Goal: Transaction & Acquisition: Purchase product/service

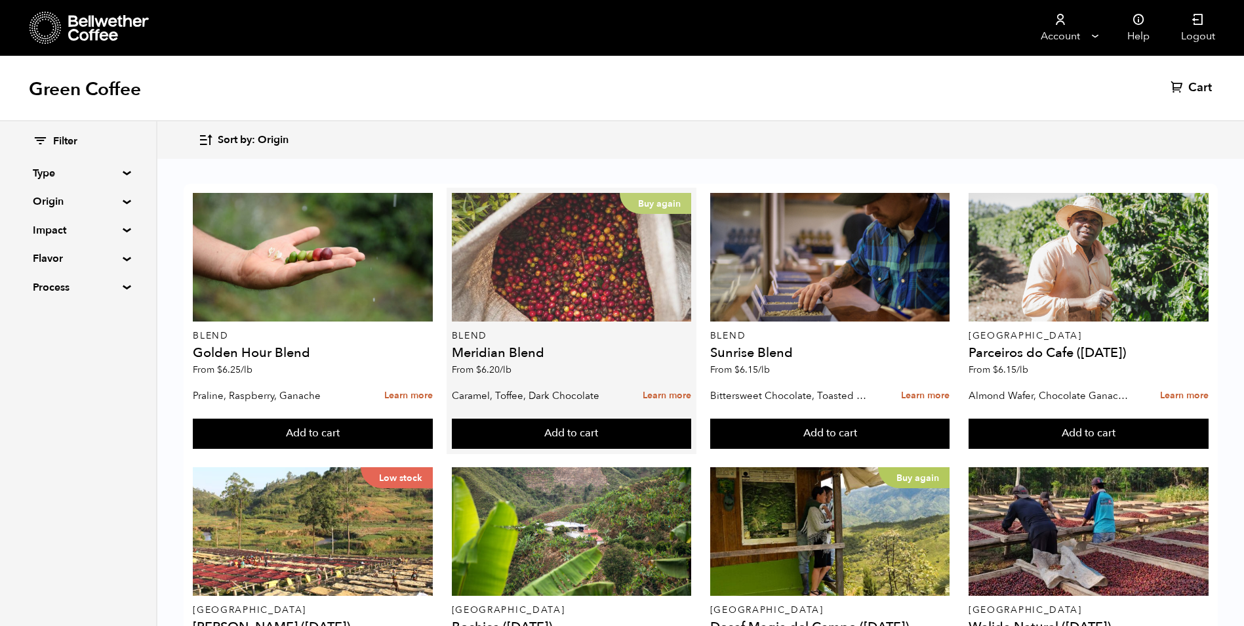
click at [637, 283] on div "Buy again" at bounding box center [572, 257] width 240 height 129
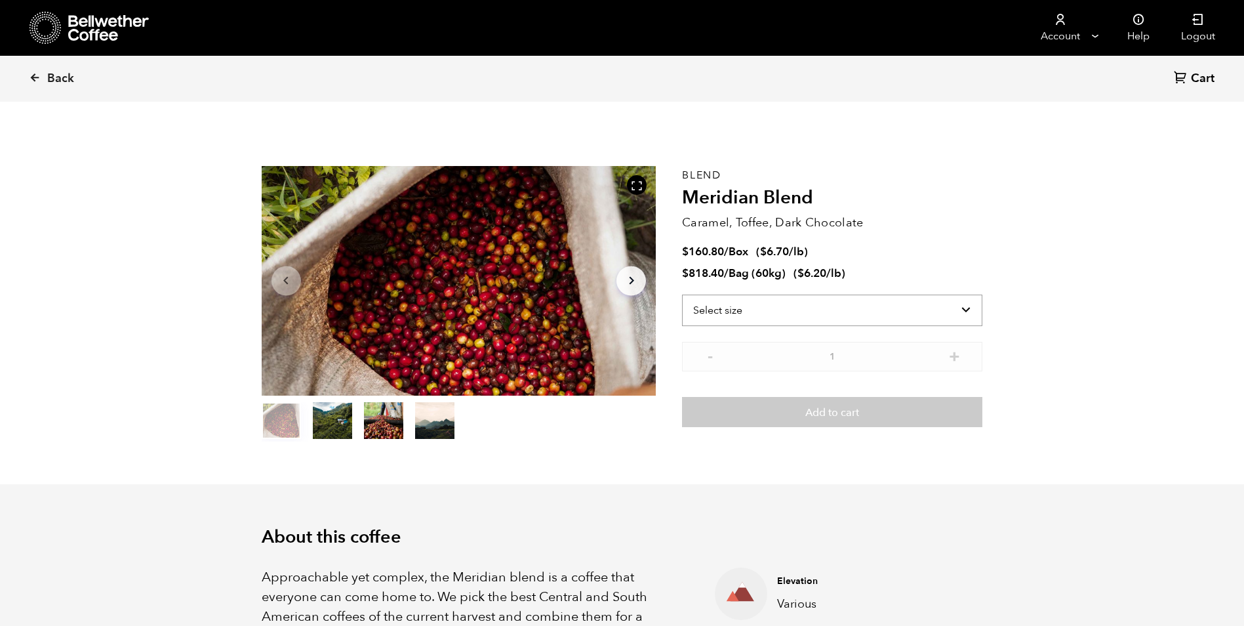
scroll to position [571, 698]
click at [967, 310] on select "Select size Bag (60kg) (132 lbs) Box (24 lbs)" at bounding box center [832, 309] width 300 height 31
select select "bag-3"
click at [682, 294] on select "Select size Bag (60kg) (132 lbs) Box (24 lbs)" at bounding box center [832, 309] width 300 height 31
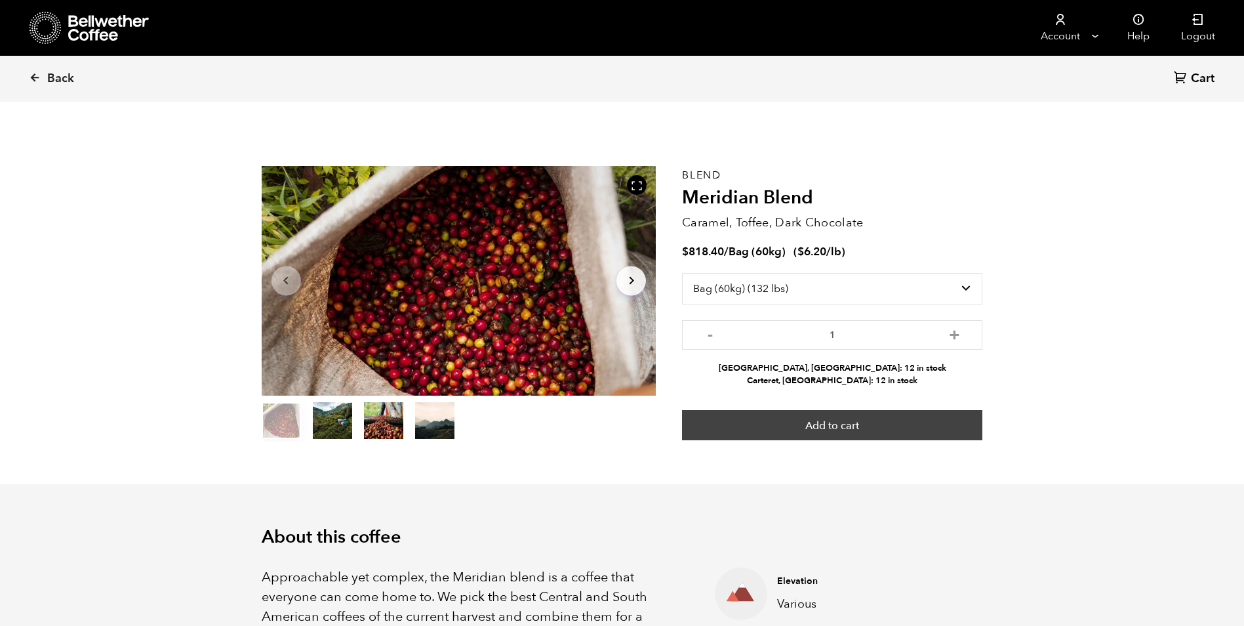
click at [829, 422] on button "Add to cart" at bounding box center [832, 425] width 300 height 30
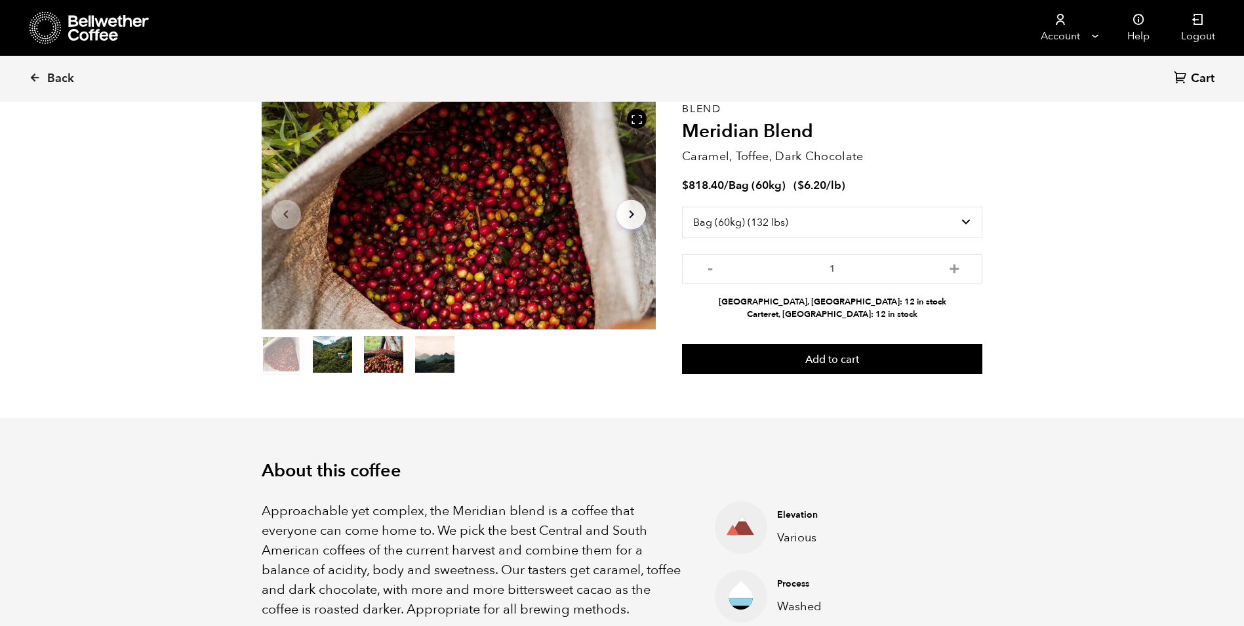
scroll to position [66, 0]
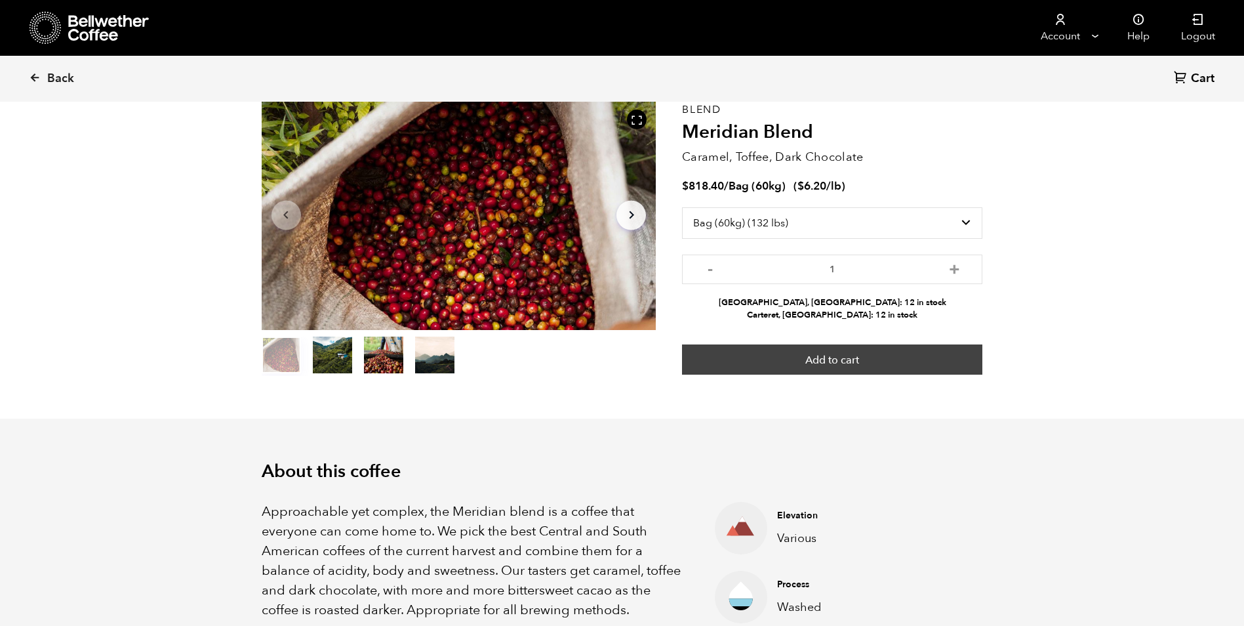
click at [875, 362] on button "Add to cart" at bounding box center [832, 359] width 300 height 30
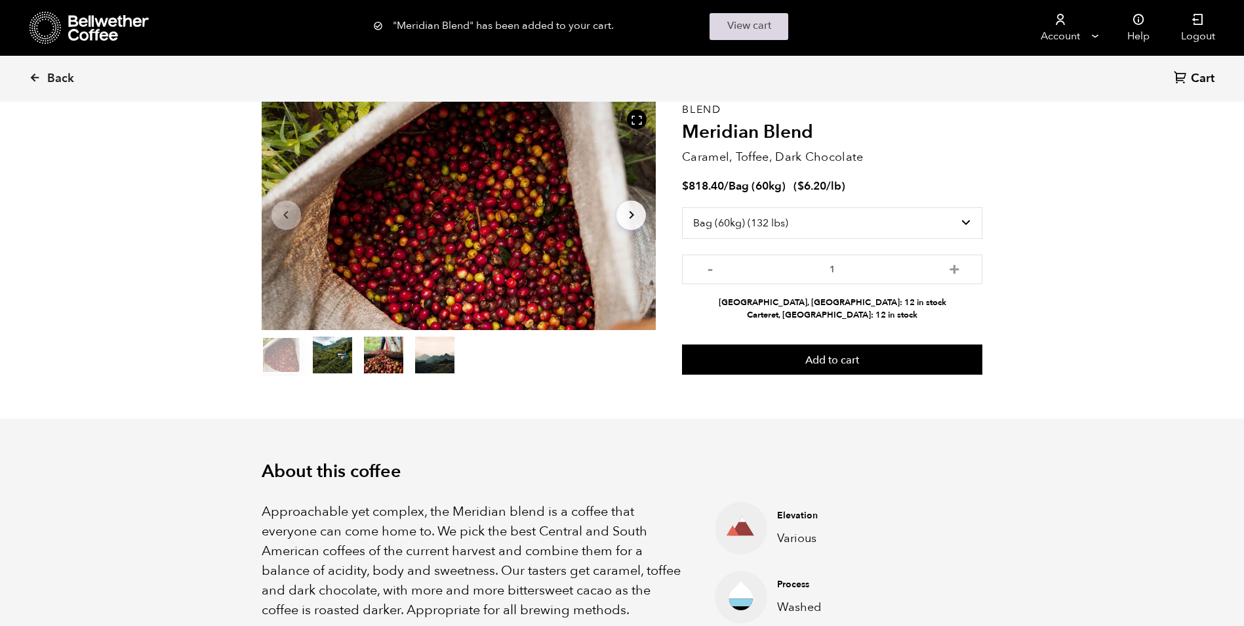
click at [761, 28] on link "View cart" at bounding box center [749, 26] width 79 height 27
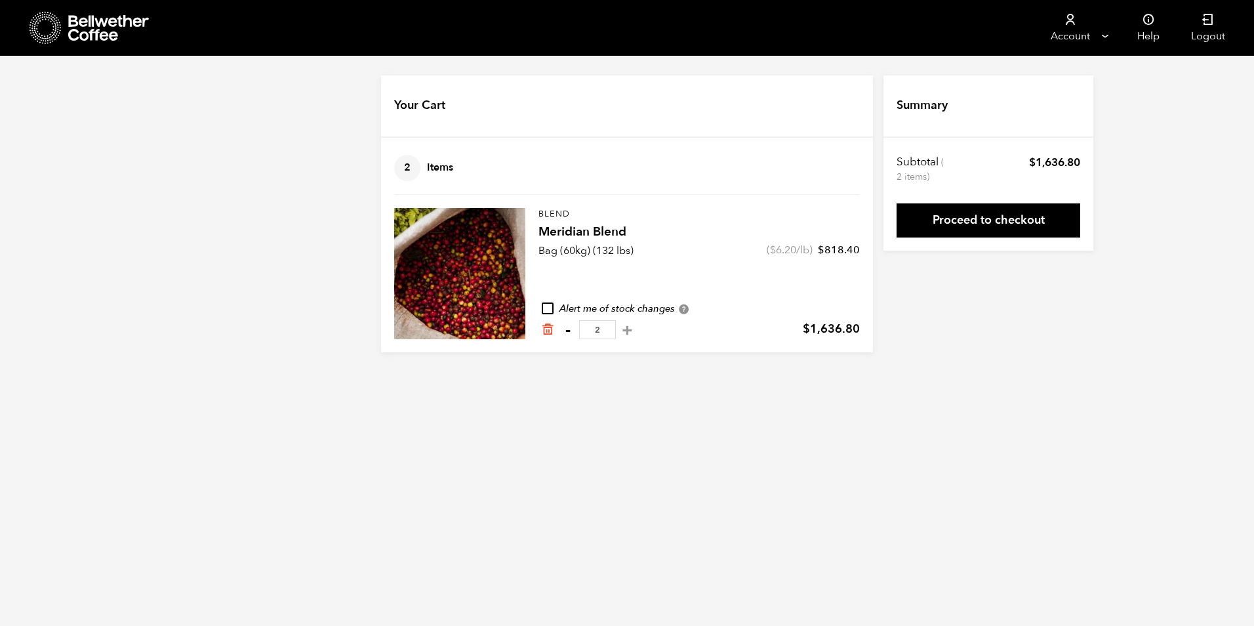
click at [568, 331] on button "-" at bounding box center [567, 329] width 16 height 13
type input "1"
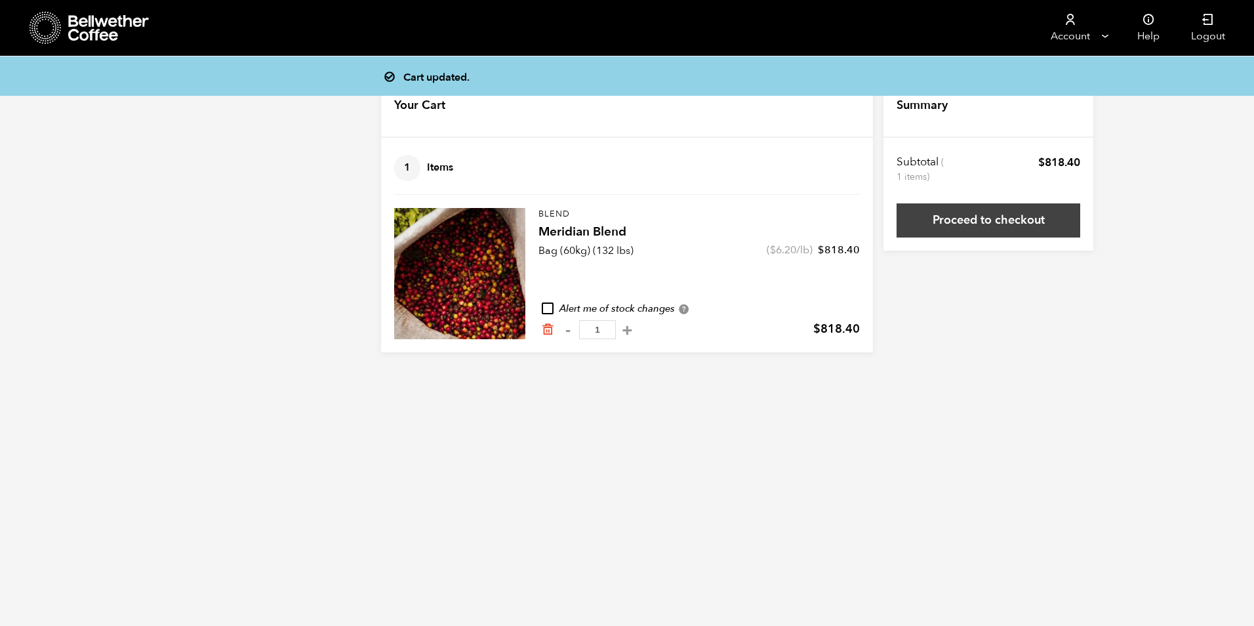
click at [962, 220] on link "Proceed to checkout" at bounding box center [988, 220] width 184 height 34
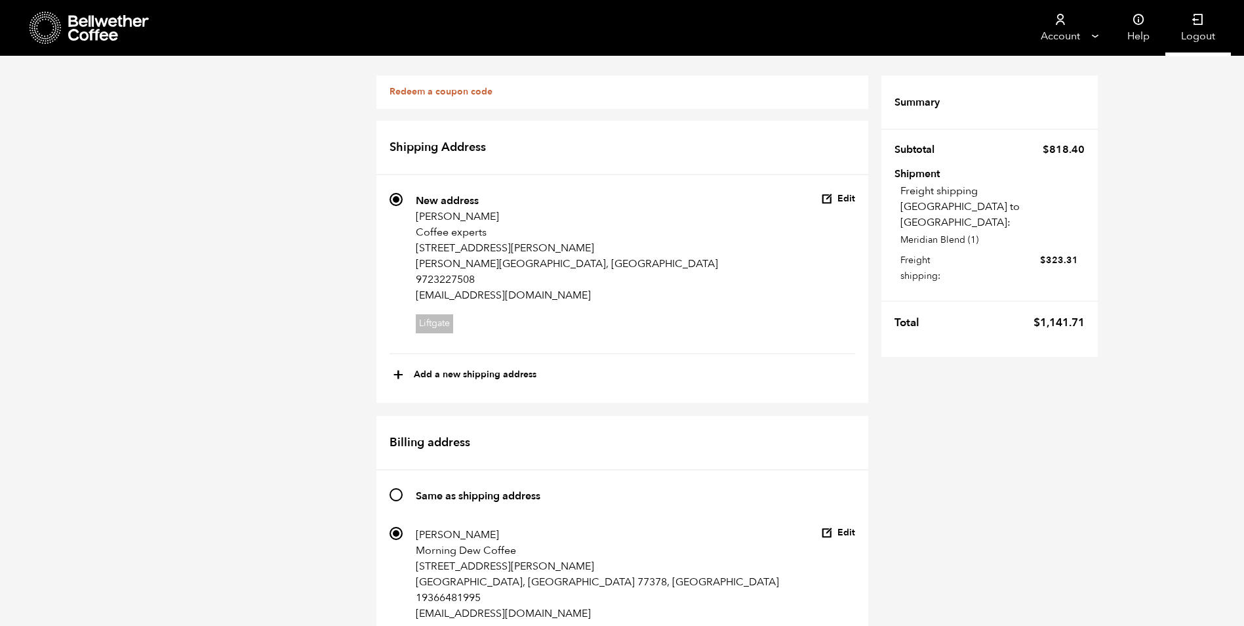
click at [1196, 21] on icon at bounding box center [1198, 19] width 13 height 13
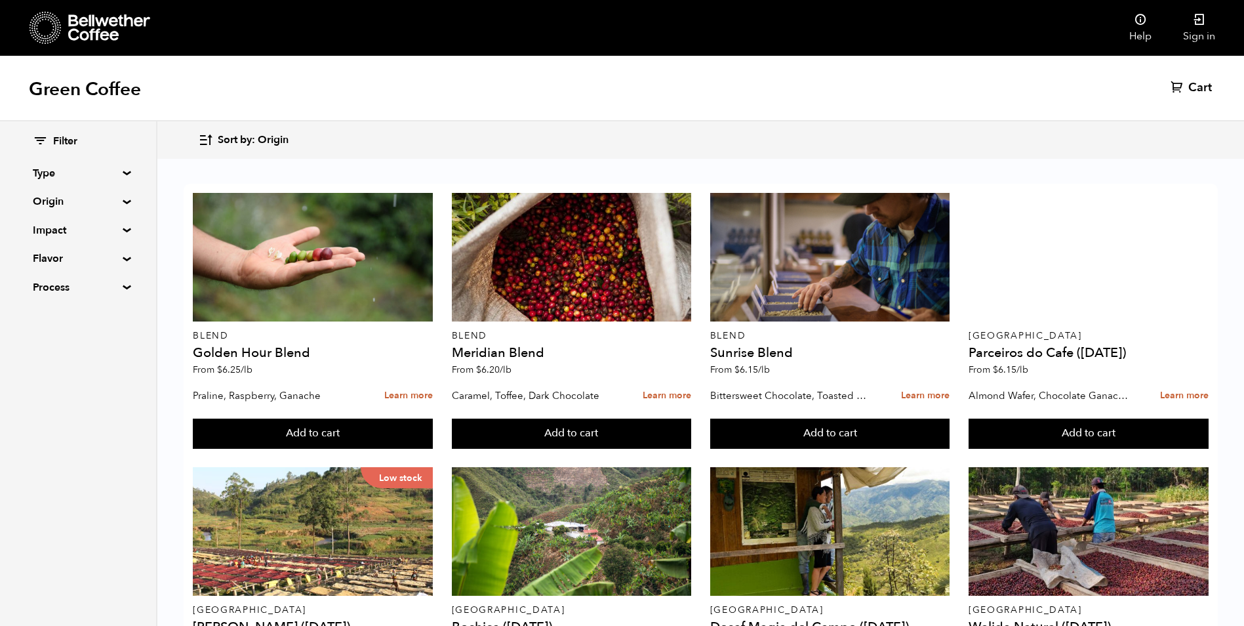
scroll to position [175, 0]
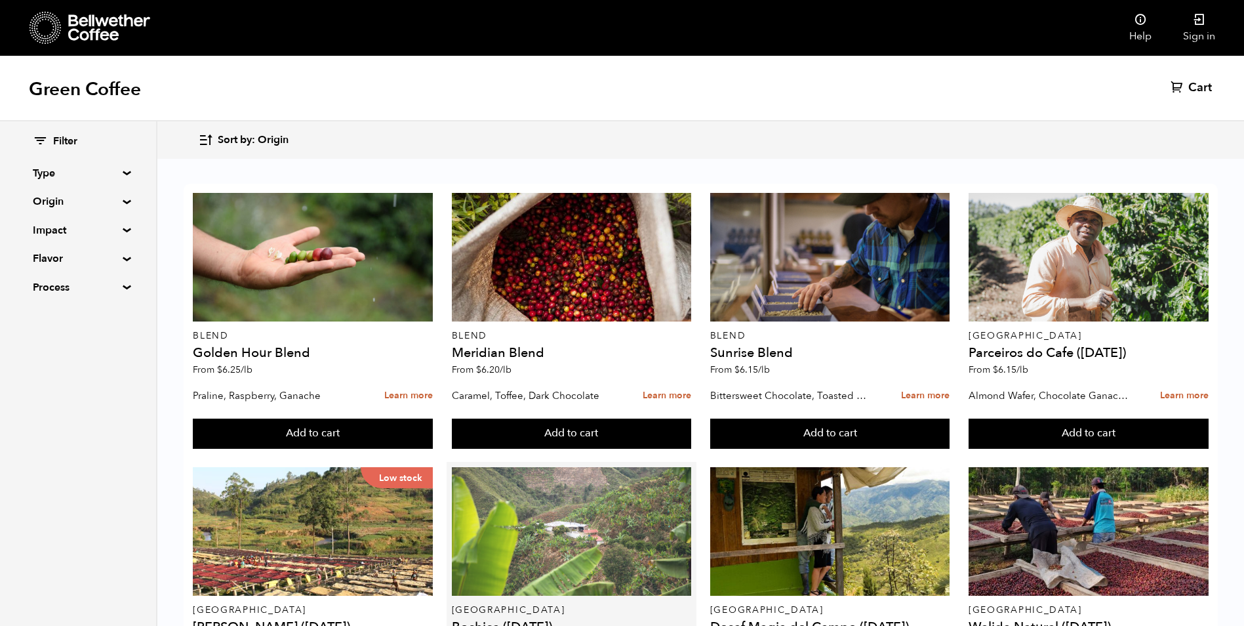
click at [616, 467] on div at bounding box center [572, 531] width 240 height 129
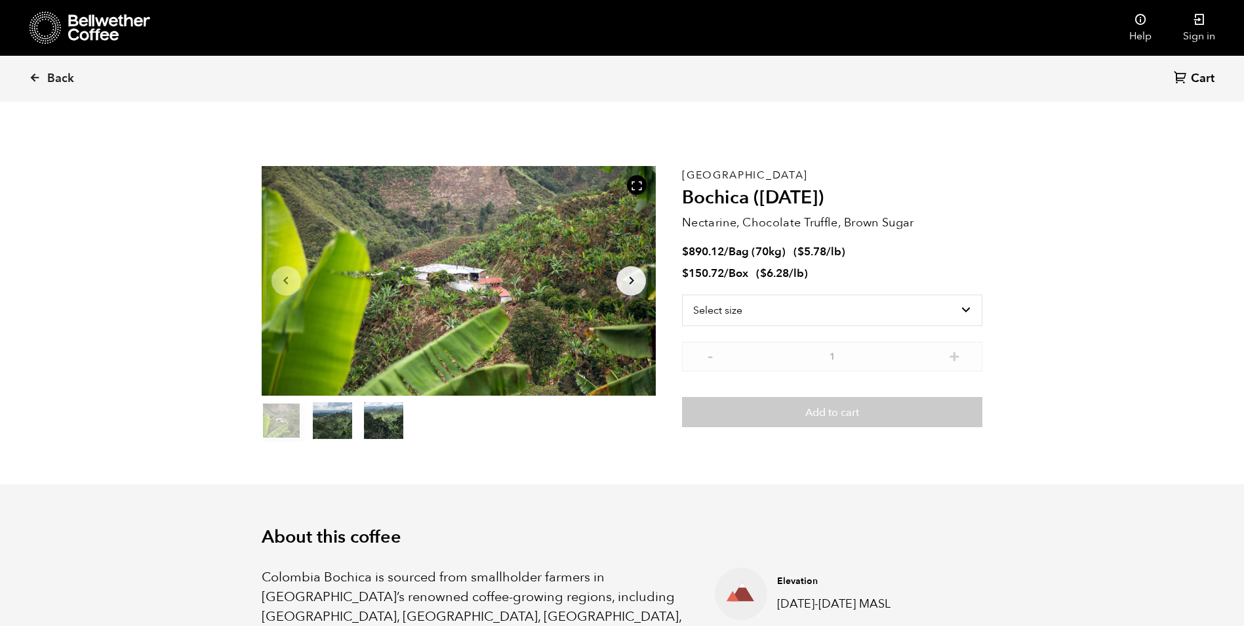
scroll to position [571, 698]
click at [966, 313] on select "Select size Bag (70kg) (154 lbs) Box (24 lbs)" at bounding box center [832, 309] width 300 height 31
select select "bag"
click at [682, 294] on select "Select size Bag (70kg) (154 lbs) Box (24 lbs)" at bounding box center [832, 309] width 300 height 31
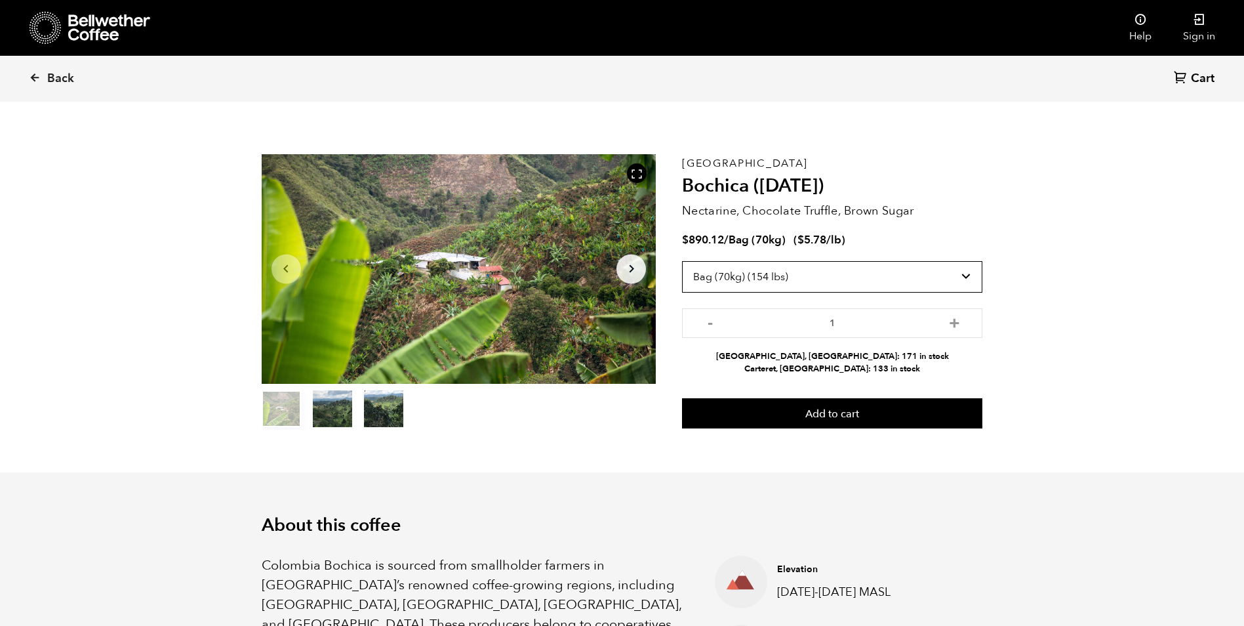
scroll to position [0, 0]
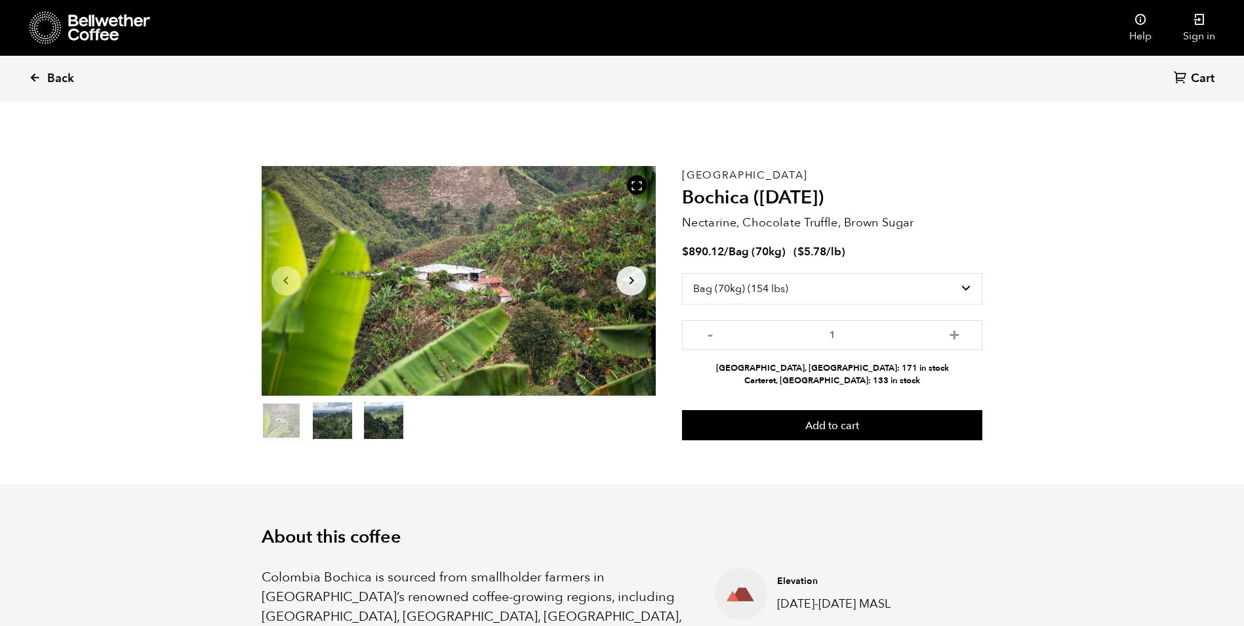
click at [35, 78] on icon at bounding box center [35, 77] width 12 height 12
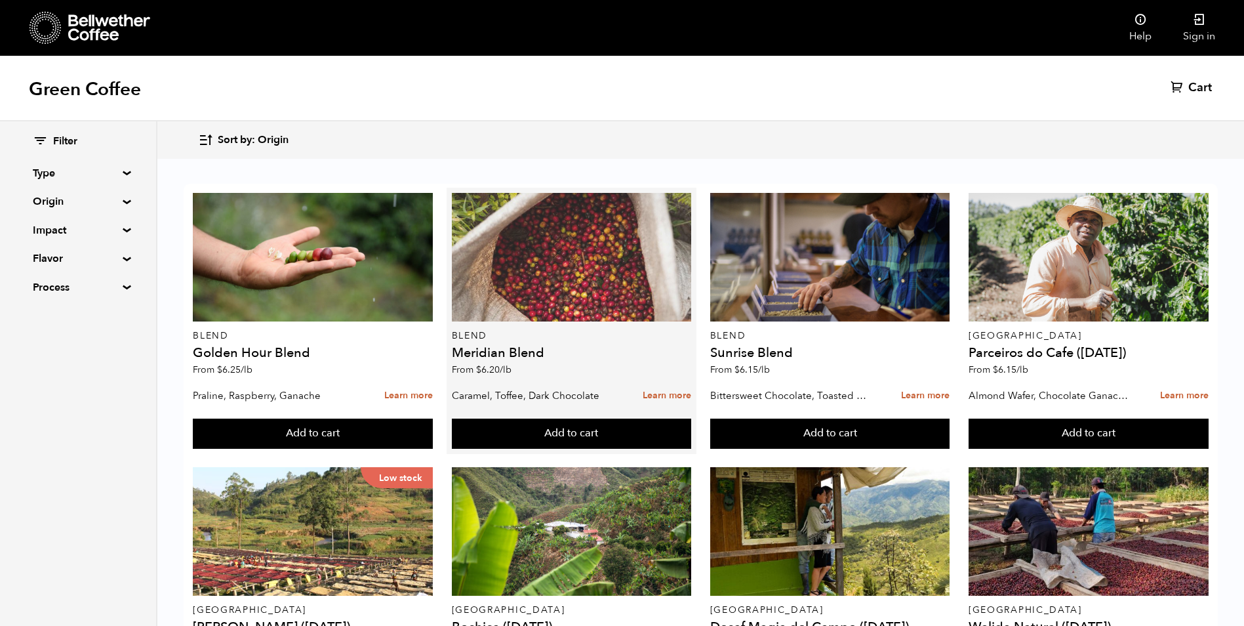
click at [533, 271] on div at bounding box center [572, 257] width 240 height 129
